Goal: Feedback & Contribution: Submit feedback/report problem

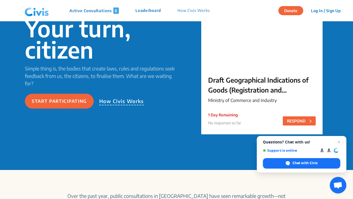
scroll to position [67, 0]
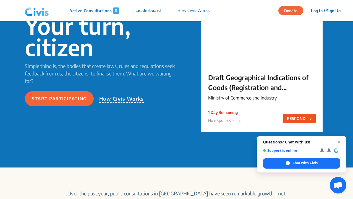
click at [294, 117] on button "RESPOND" at bounding box center [299, 118] width 33 height 9
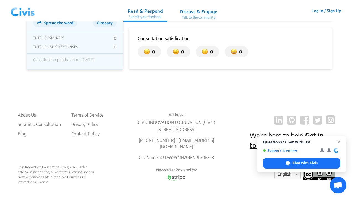
scroll to position [777, 0]
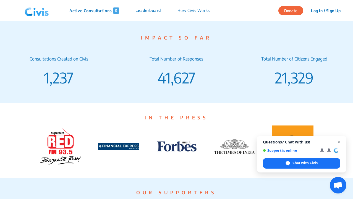
scroll to position [927, 0]
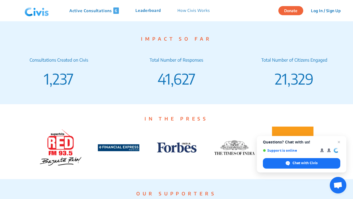
click at [146, 10] on p "Leaderboard" at bounding box center [147, 10] width 25 height 6
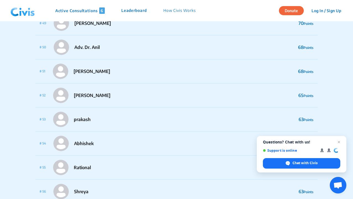
scroll to position [1362, 0]
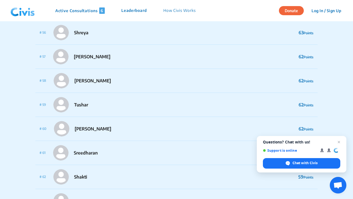
click at [94, 10] on p "Active Consultations 6" at bounding box center [79, 10] width 49 height 6
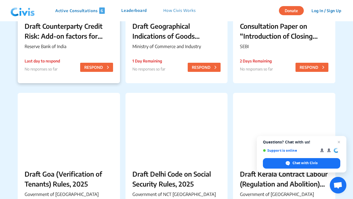
scroll to position [173, 0]
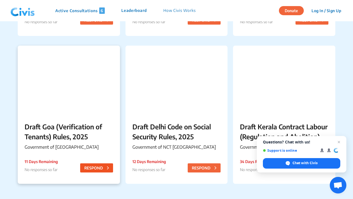
click at [87, 166] on button "RESPOND" at bounding box center [96, 167] width 33 height 9
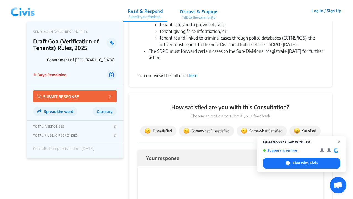
scroll to position [226, 0]
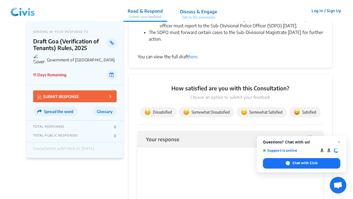
click at [246, 109] on img at bounding box center [244, 112] width 6 height 6
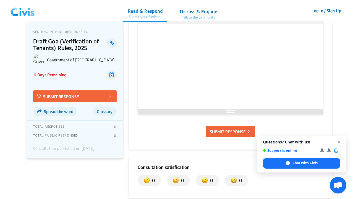
scroll to position [350, 0]
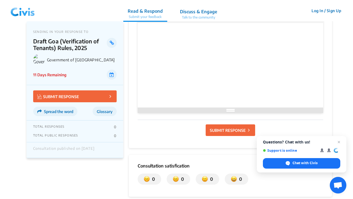
click at [216, 127] on p "SUBMIT RESPONSE" at bounding box center [228, 130] width 36 height 6
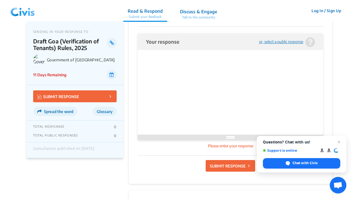
scroll to position [293, 0]
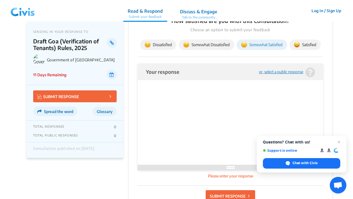
click at [203, 98] on html at bounding box center [230, 90] width 169 height 17
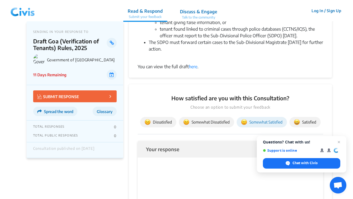
scroll to position [67, 0]
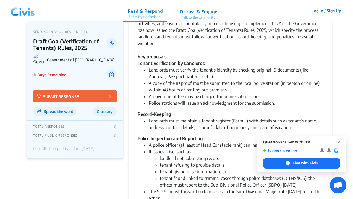
click at [189, 11] on p "Discuss & Engage" at bounding box center [198, 11] width 37 height 7
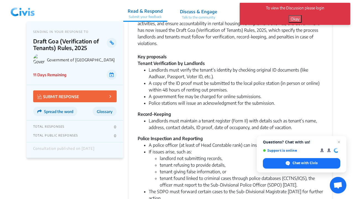
click at [293, 18] on button "Okay" at bounding box center [295, 18] width 13 height 7
